Goal: Information Seeking & Learning: Learn about a topic

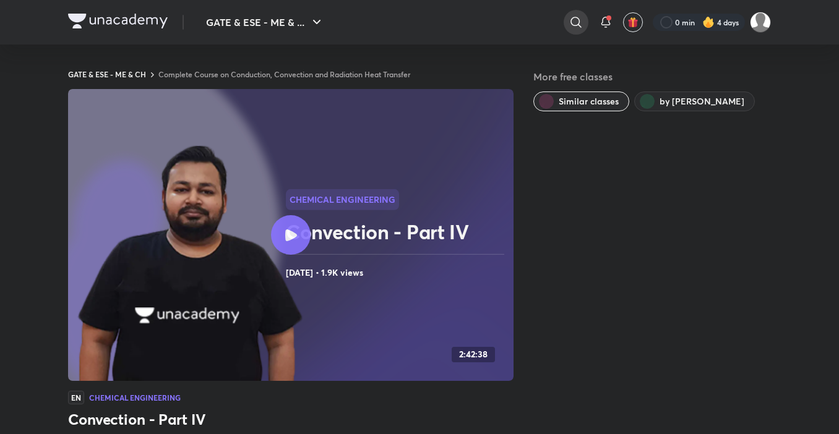
click at [570, 25] on icon at bounding box center [576, 22] width 15 height 15
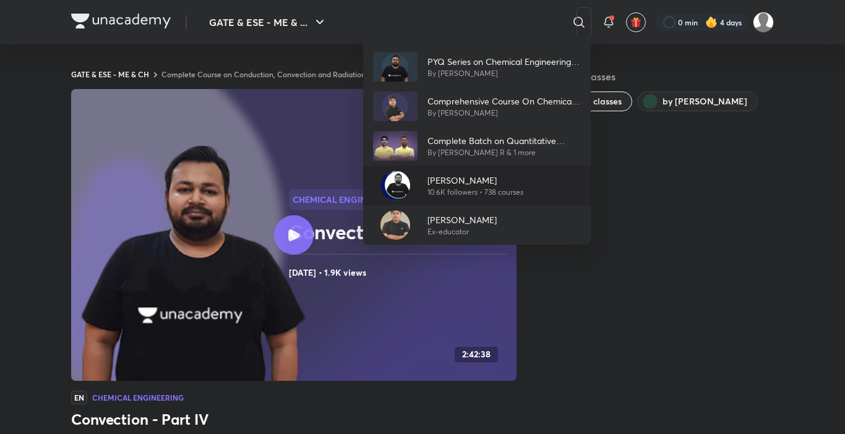
click at [502, 194] on p "10.6K followers • 738 courses" at bounding box center [476, 192] width 96 height 11
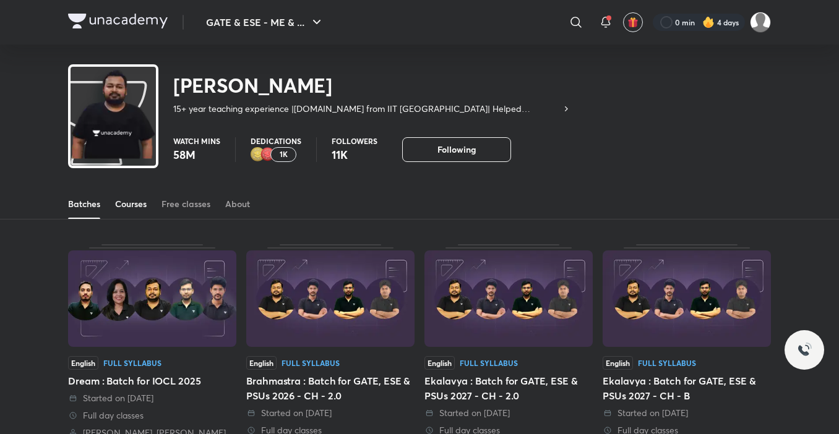
click at [142, 200] on div "Courses" at bounding box center [131, 204] width 32 height 12
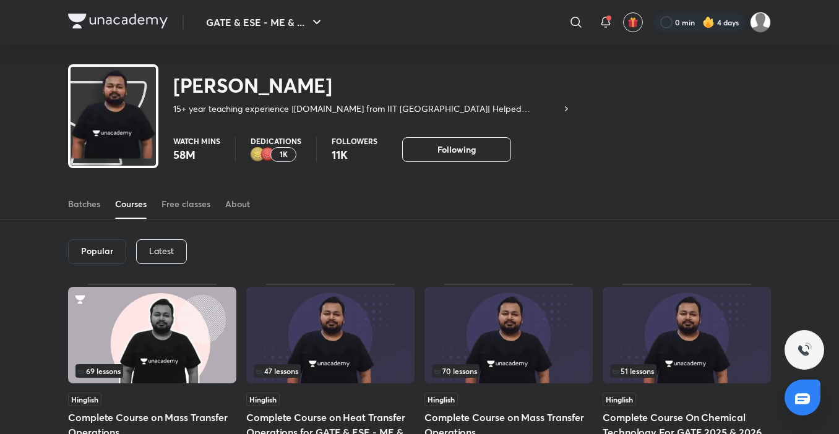
click at [153, 257] on div "Latest" at bounding box center [161, 251] width 51 height 25
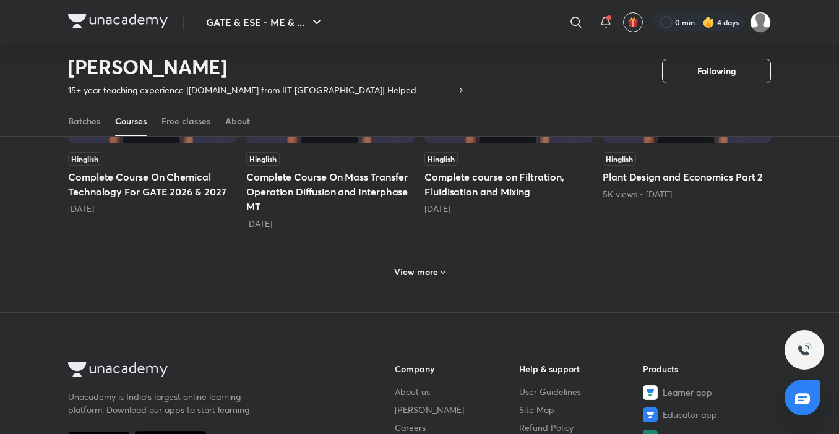
scroll to position [734, 0]
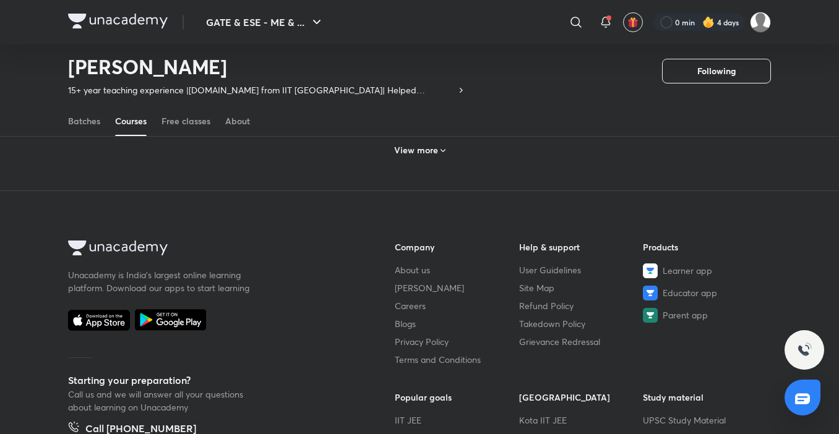
click at [509, 165] on div "View more" at bounding box center [419, 149] width 703 height 32
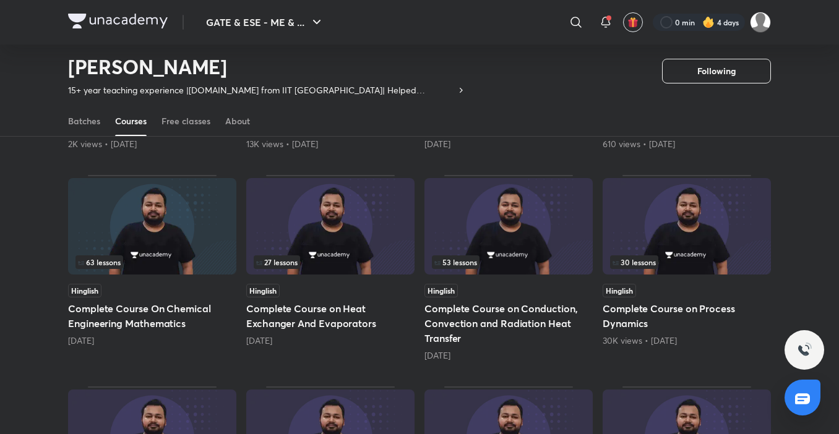
scroll to position [920, 0]
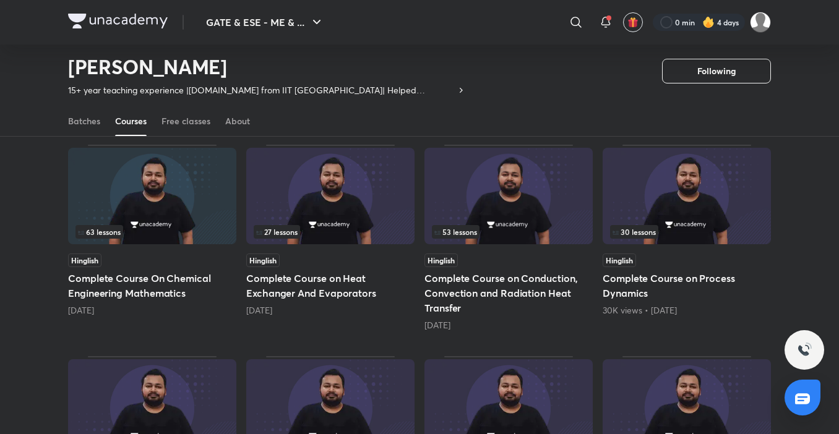
click at [520, 191] on img at bounding box center [508, 196] width 168 height 97
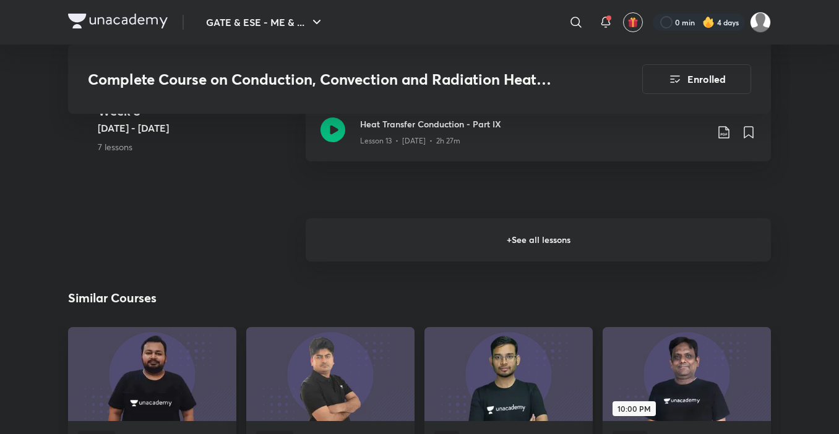
scroll to position [1794, 0]
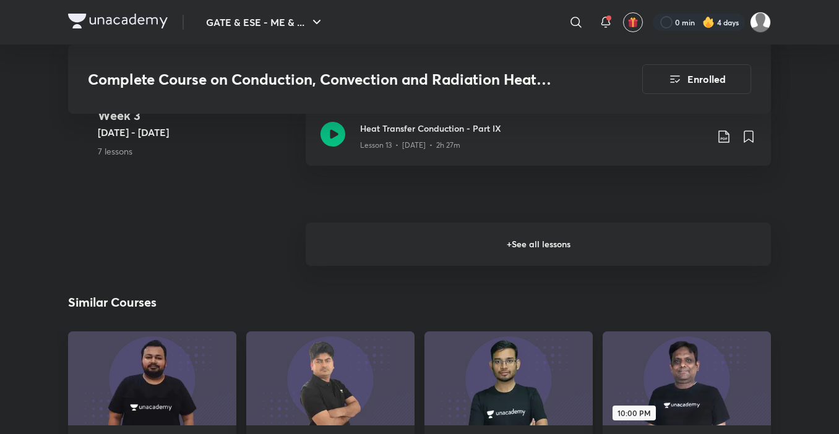
click at [543, 264] on h6 "+ See all lessons" at bounding box center [538, 244] width 465 height 43
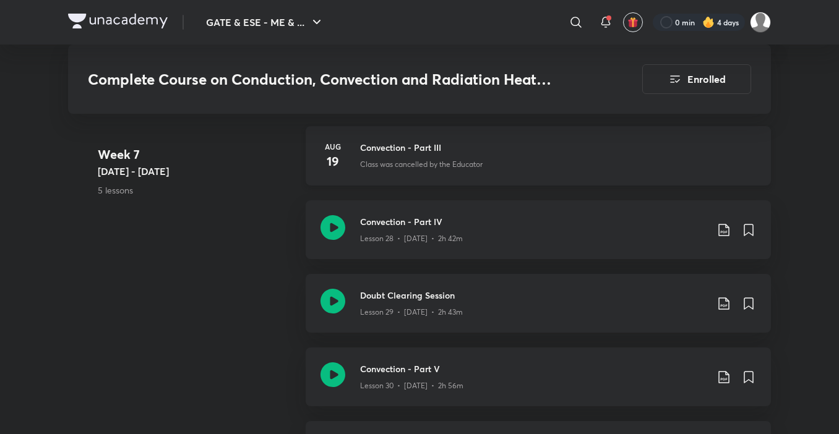
scroll to position [3094, 0]
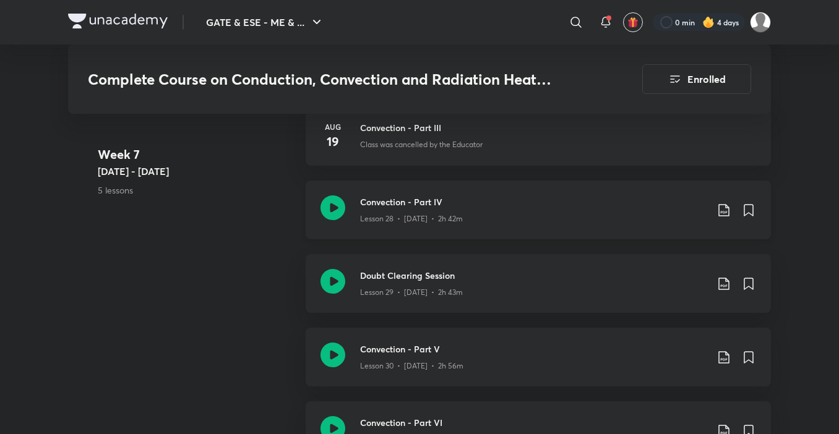
click at [553, 223] on div "Lesson 28 • [DATE] • 2h 42m" at bounding box center [533, 217] width 347 height 16
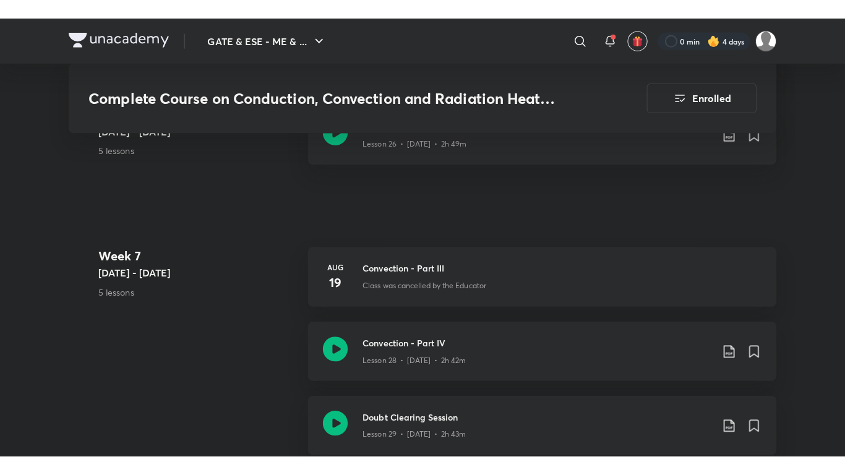
scroll to position [3032, 0]
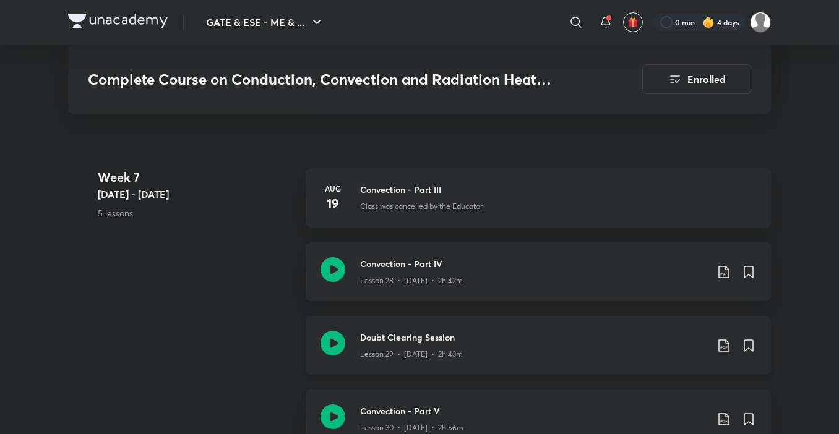
click at [495, 338] on h3 "Doubt Clearing Session" at bounding box center [533, 337] width 347 height 13
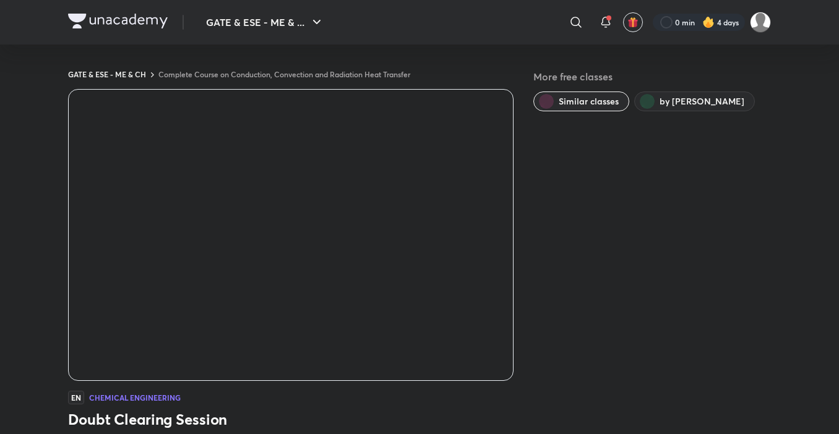
scroll to position [741, 0]
